Goal: Information Seeking & Learning: Learn about a topic

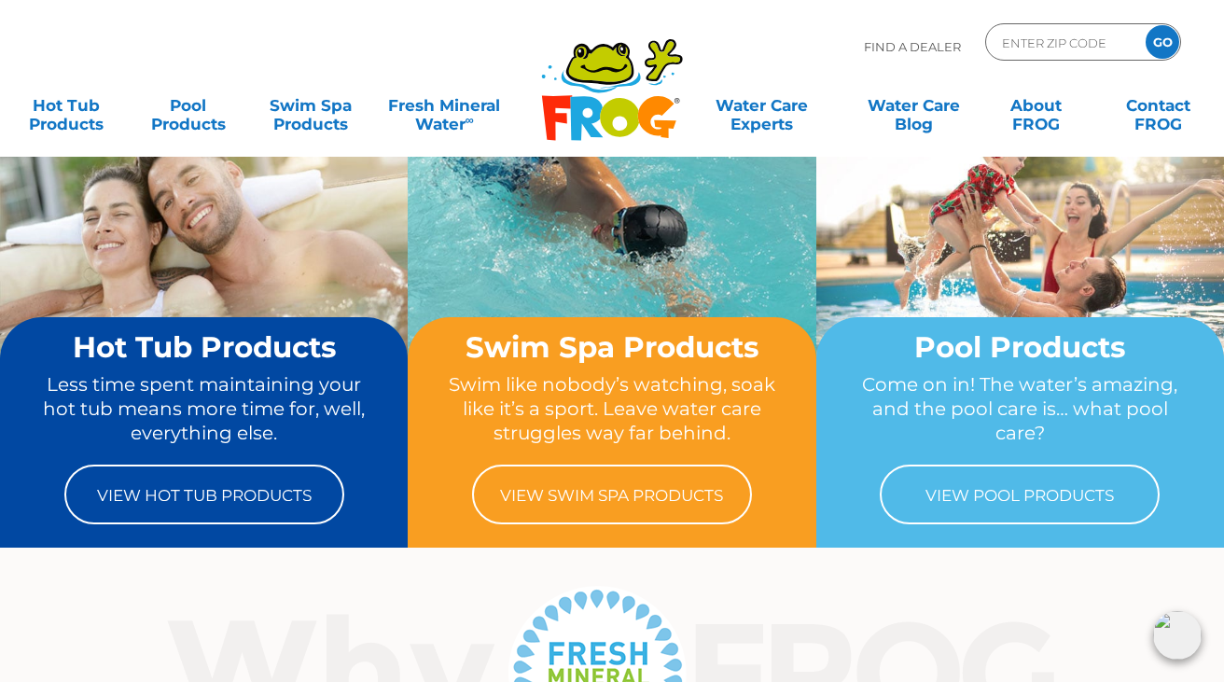
scroll to position [52, 0]
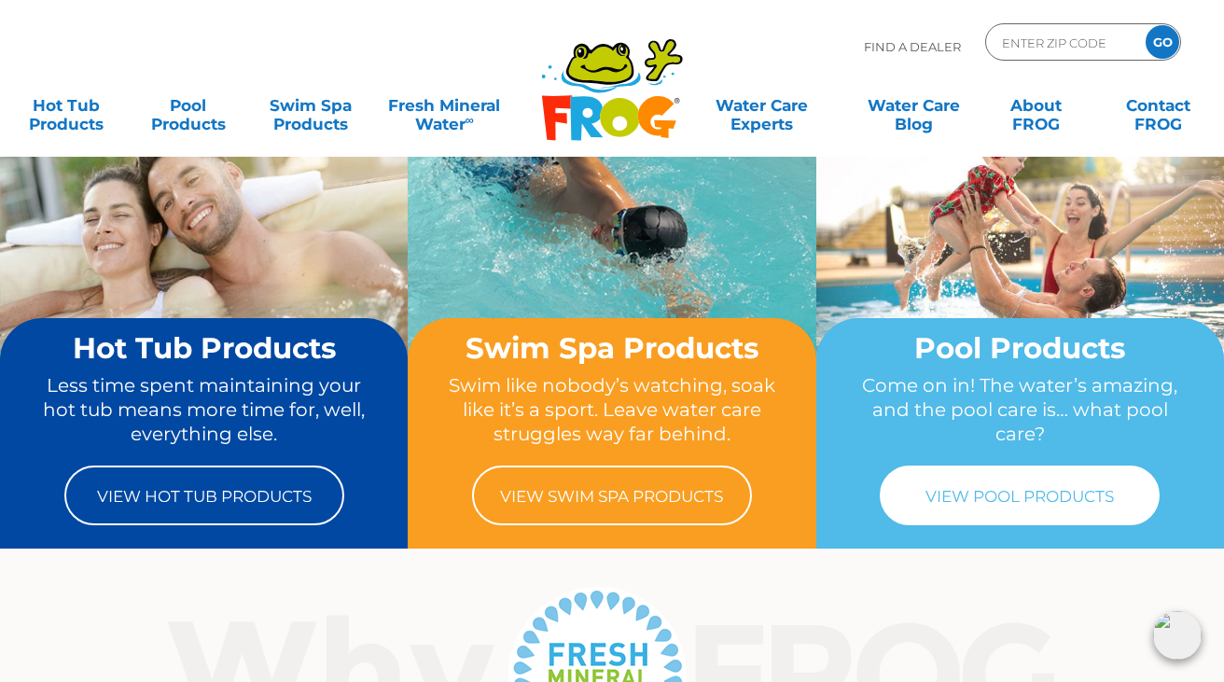
click at [1094, 474] on link "View Pool Products" at bounding box center [1020, 496] width 280 height 60
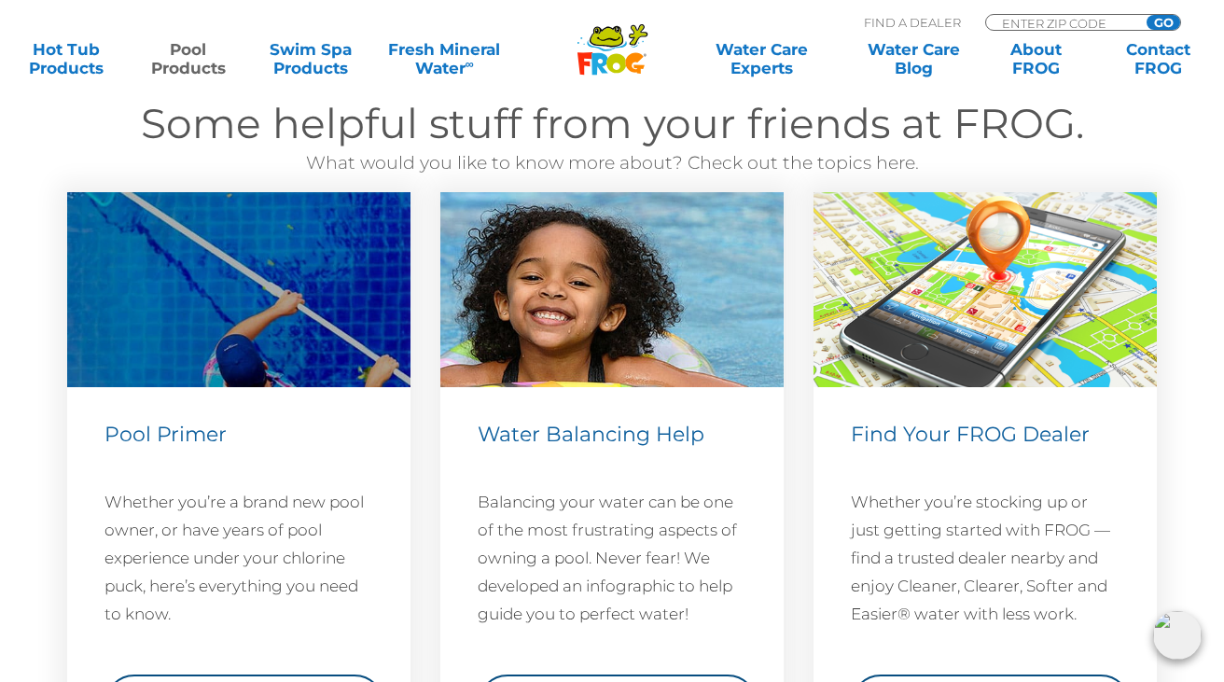
scroll to position [6663, 0]
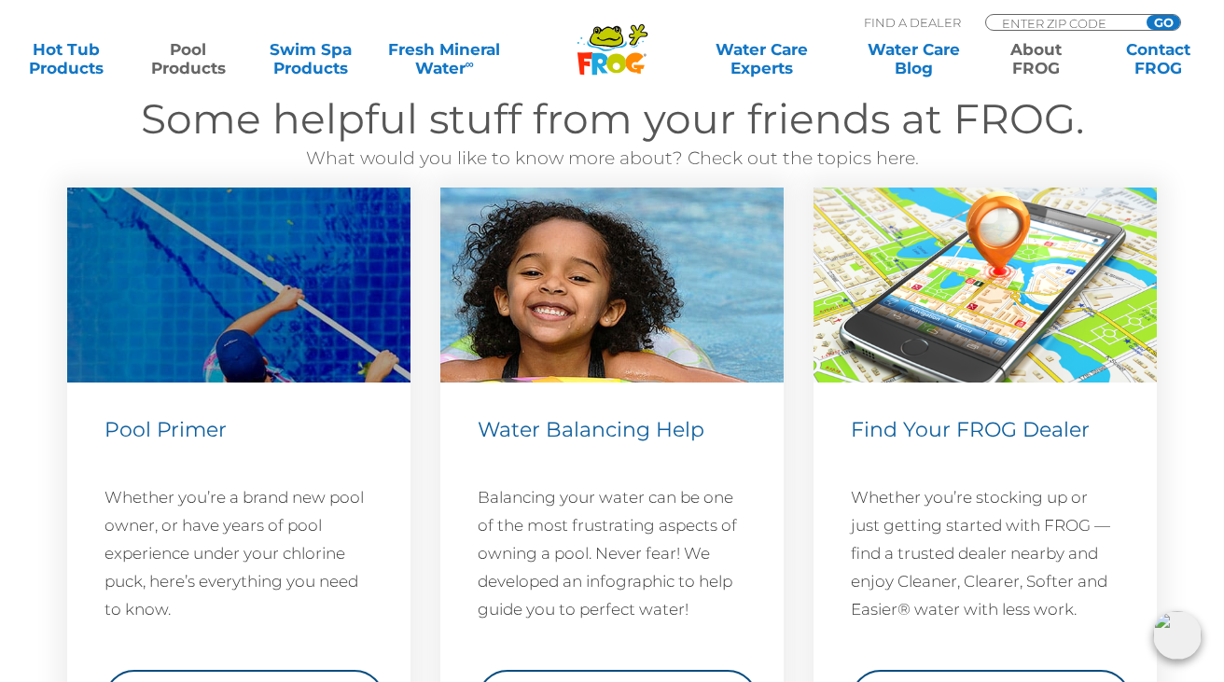
click at [1055, 60] on link "About FROG" at bounding box center [1035, 58] width 95 height 37
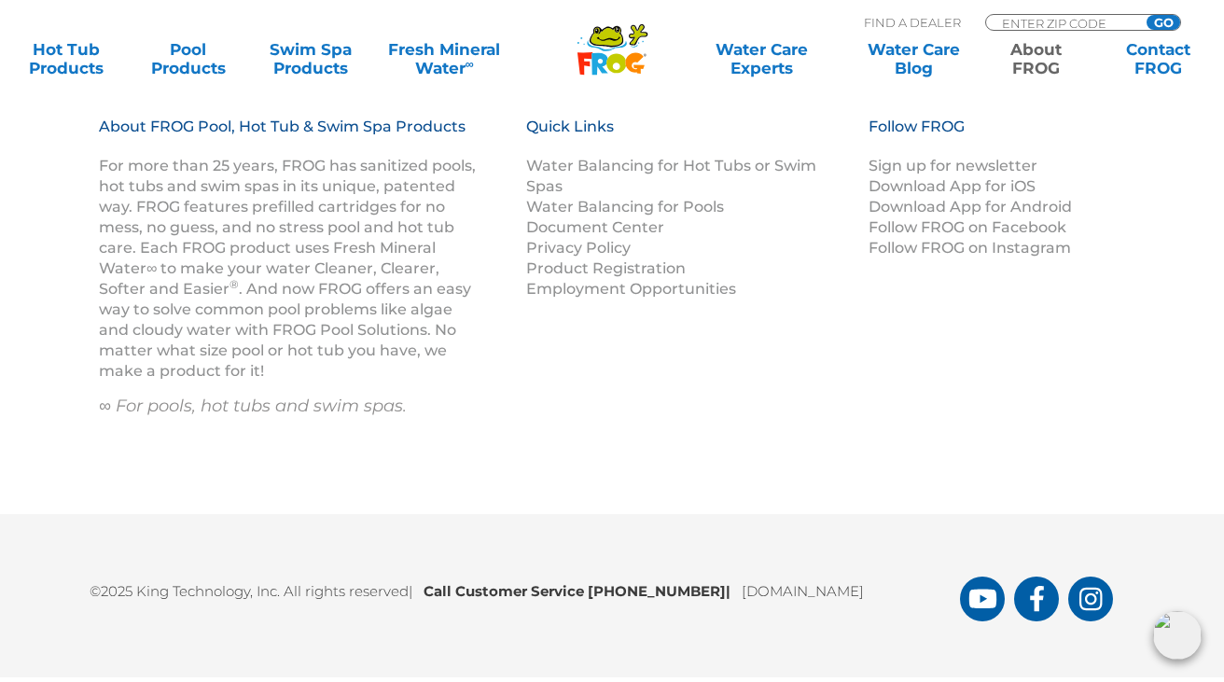
scroll to position [3376, 0]
